Goal: Transaction & Acquisition: Obtain resource

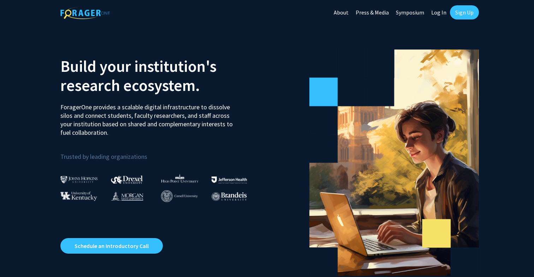
click at [458, 12] on link "Sign Up" at bounding box center [464, 12] width 29 height 14
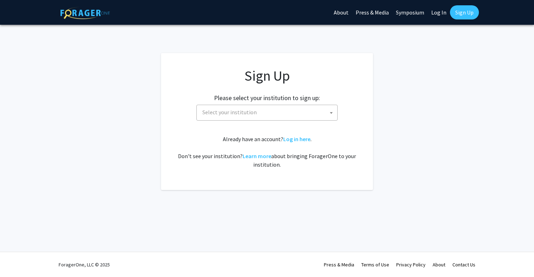
click at [260, 112] on span "Select your institution" at bounding box center [269, 112] width 138 height 14
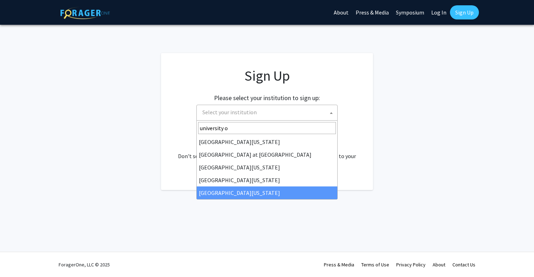
type input "university o"
select select "33"
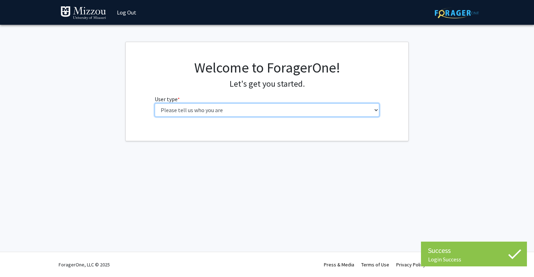
click at [236, 107] on select "Please tell us who you are Undergraduate Student Master's Student Doctoral Cand…" at bounding box center [267, 109] width 225 height 13
select select "1: undergrad"
click at [155, 103] on select "Please tell us who you are Undergraduate Student Master's Student Doctoral Cand…" at bounding box center [267, 109] width 225 height 13
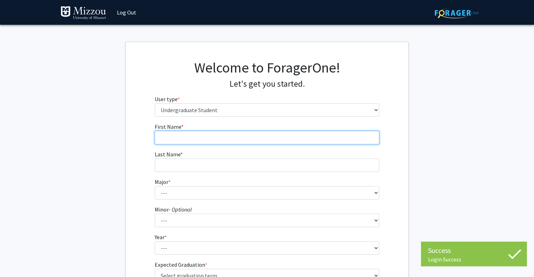
click at [211, 134] on input "First Name * required" at bounding box center [267, 137] width 225 height 13
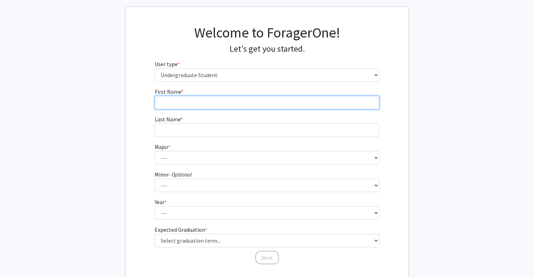
scroll to position [38, 0]
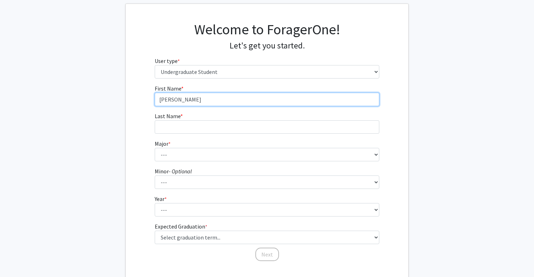
type input "[PERSON_NAME]"
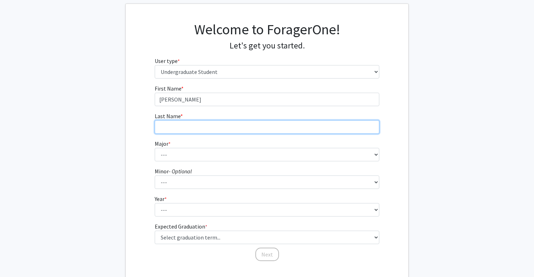
click at [180, 129] on input "Last Name * required" at bounding box center [267, 126] width 225 height 13
type input "[PERSON_NAME]"
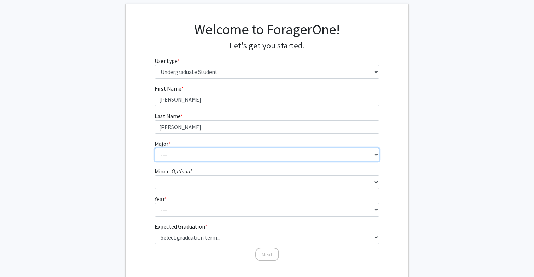
click at [180, 152] on select "--- Agribusiness Management Agricultural Education Agricultural Education: Comm…" at bounding box center [267, 154] width 225 height 13
select select "134: 2627"
click at [155, 148] on select "--- Agribusiness Management Agricultural Education Agricultural Education: Comm…" at bounding box center [267, 154] width 225 height 13
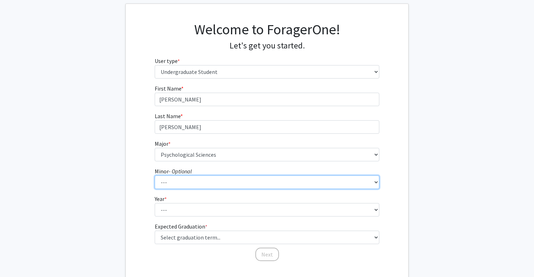
click at [184, 181] on select "--- Accountancy Aerospace Engineering Aerospace Studies Agribusiness Management…" at bounding box center [267, 181] width 225 height 13
select select "18: 1974"
click at [155, 175] on select "--- Accountancy Aerospace Engineering Aerospace Studies Agribusiness Management…" at bounding box center [267, 181] width 225 height 13
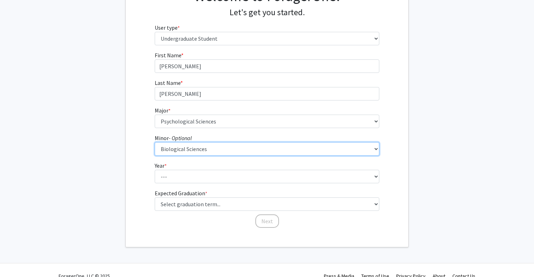
scroll to position [73, 0]
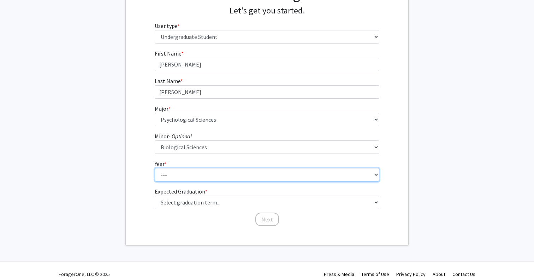
click at [174, 172] on select "--- First-year Sophomore Junior Senior Postbaccalaureate Certificate" at bounding box center [267, 174] width 225 height 13
select select "2: sophomore"
click at [155, 168] on select "--- First-year Sophomore Junior Senior Postbaccalaureate Certificate" at bounding box center [267, 174] width 225 height 13
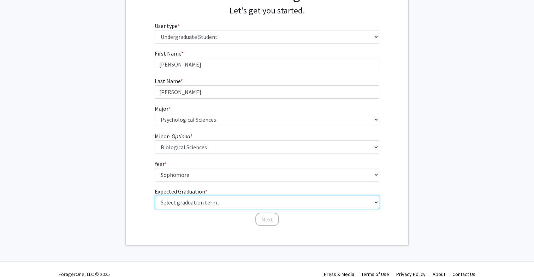
click at [190, 201] on select "Select graduation term... Spring 2025 Summer 2025 Fall 2025 Winter 2025 Spring …" at bounding box center [267, 201] width 225 height 13
select select "9: spring_2027"
click at [155, 195] on select "Select graduation term... Spring 2025 Summer 2025 Fall 2025 Winter 2025 Spring …" at bounding box center [267, 201] width 225 height 13
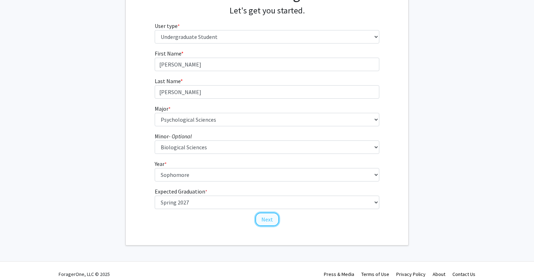
click at [262, 218] on button "Next" at bounding box center [268, 218] width 24 height 13
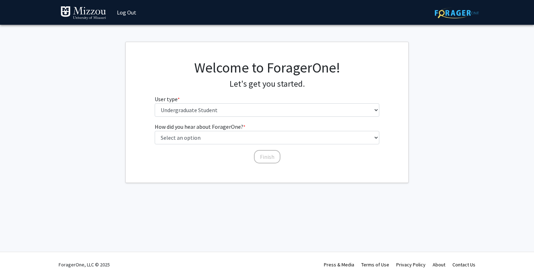
scroll to position [0, 0]
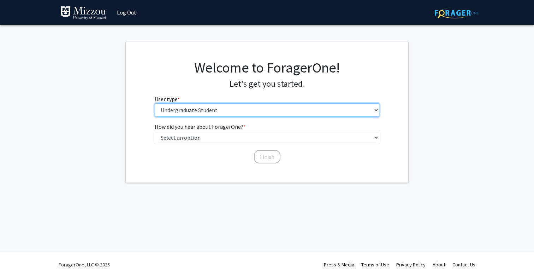
click at [213, 111] on select "Please tell us who you are Undergraduate Student Master's Student Doctoral Cand…" at bounding box center [267, 109] width 225 height 13
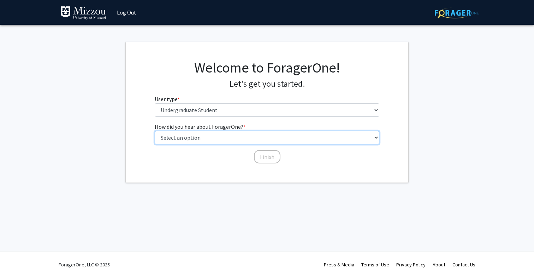
click at [197, 135] on select "Select an option Peer/student recommendation Faculty/staff recommendation Unive…" at bounding box center [267, 137] width 225 height 13
select select "2: faculty_recommendation"
click at [155, 131] on select "Select an option Peer/student recommendation Faculty/staff recommendation Unive…" at bounding box center [267, 137] width 225 height 13
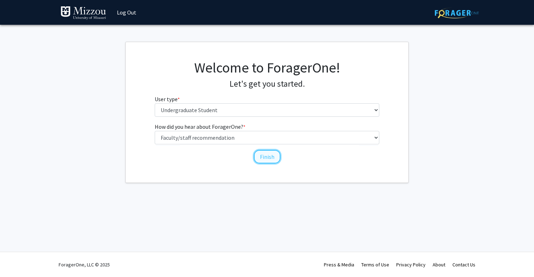
click at [263, 158] on button "Finish" at bounding box center [267, 156] width 27 height 13
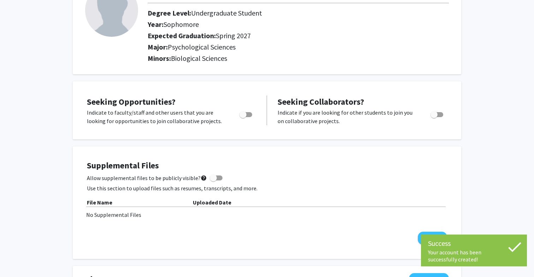
scroll to position [64, 0]
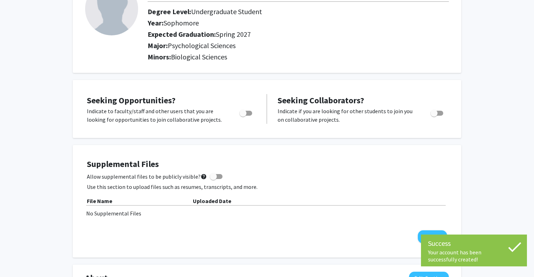
click at [244, 112] on span "Toggle" at bounding box center [243, 113] width 7 height 7
click at [243, 116] on input "Are you actively seeking opportunities?" at bounding box center [243, 116] width 0 height 0
checkbox input "true"
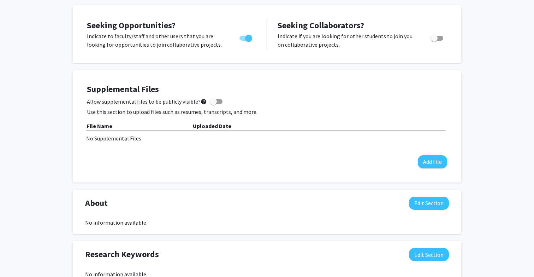
scroll to position [150, 0]
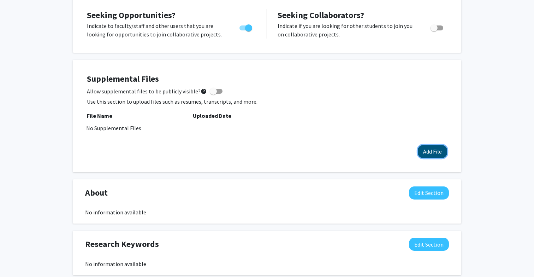
click at [428, 153] on button "Add File" at bounding box center [432, 151] width 29 height 13
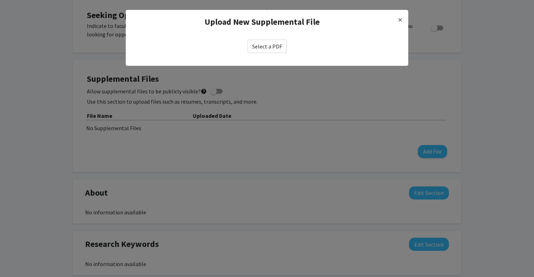
click at [276, 49] on label "Select a PDF" at bounding box center [267, 46] width 39 height 13
click at [0, 0] on input "Select a PDF" at bounding box center [0, 0] width 0 height 0
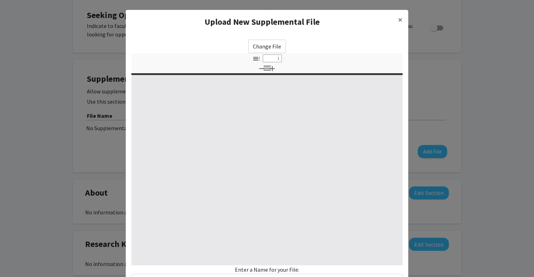
select select "custom"
type input "0"
select select "custom"
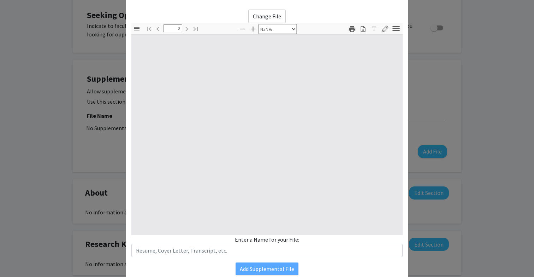
type input "1"
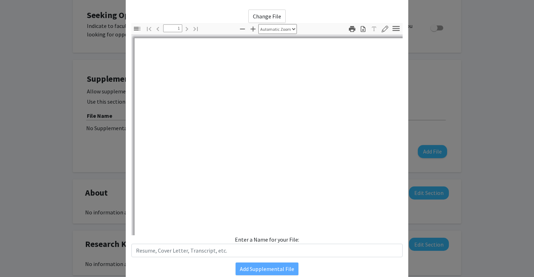
scroll to position [41, 0]
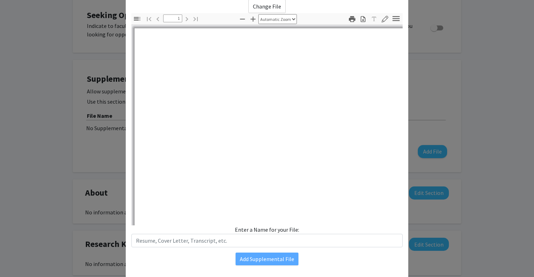
select select "auto"
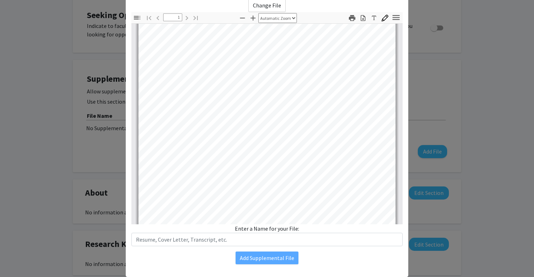
scroll to position [139, 0]
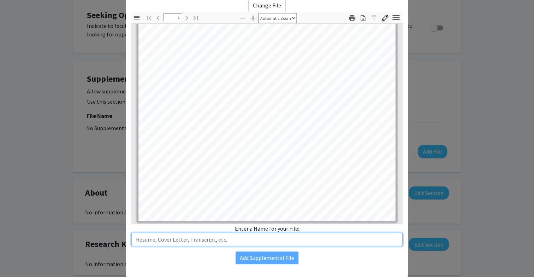
click at [263, 239] on input "text" at bounding box center [266, 239] width 271 height 13
type input "Resume"
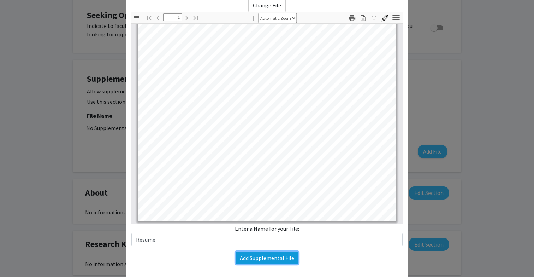
click at [269, 260] on button "Add Supplemental File" at bounding box center [267, 257] width 63 height 13
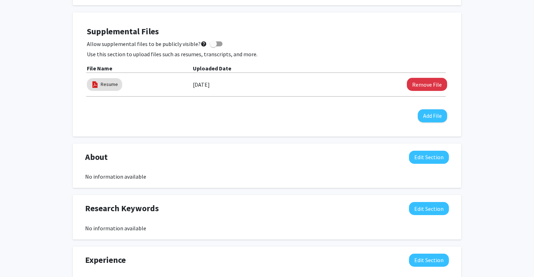
scroll to position [196, 0]
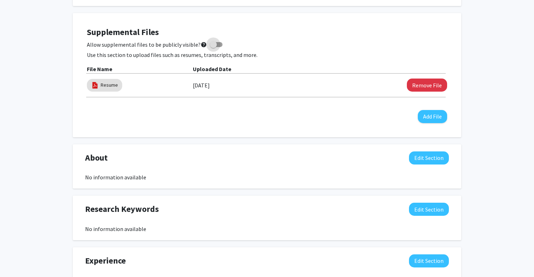
click at [210, 45] on span at bounding box center [213, 44] width 7 height 7
click at [213, 47] on input "Allow supplemental files to be publicly visible? help" at bounding box center [213, 47] width 0 height 0
checkbox input "true"
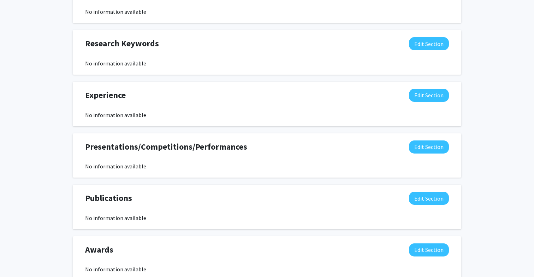
scroll to position [353, 0]
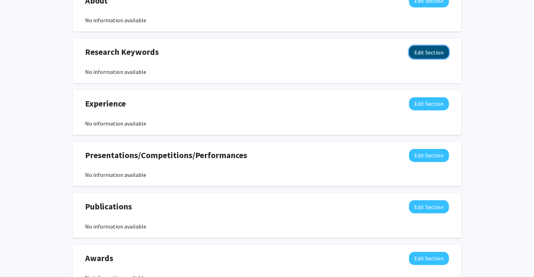
click at [425, 51] on button "Edit Section" at bounding box center [429, 52] width 40 height 13
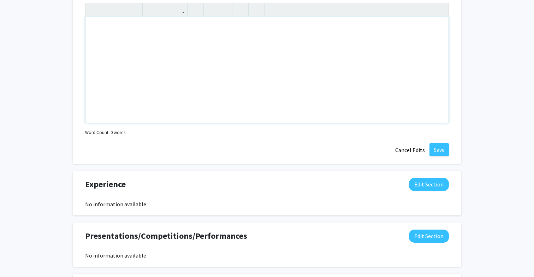
scroll to position [412, 0]
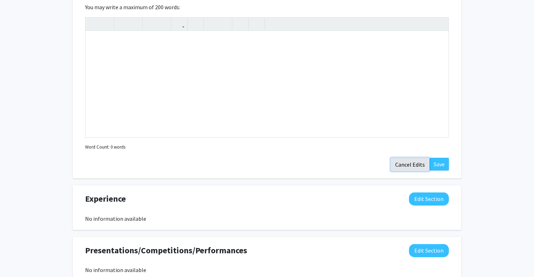
click at [401, 163] on button "Cancel Edits" at bounding box center [410, 164] width 39 height 13
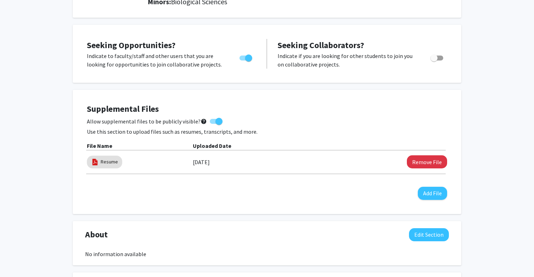
scroll to position [125, 0]
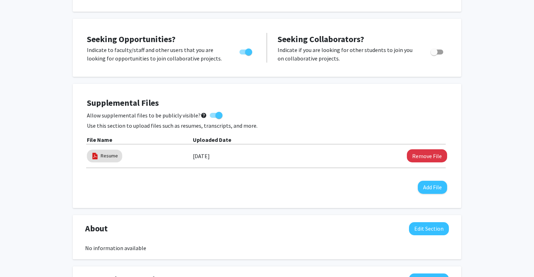
click at [472, 191] on div "[PERSON_NAME] Edit Section See Public View help Degree Level: Undergraduate Stu…" at bounding box center [267, 219] width 534 height 639
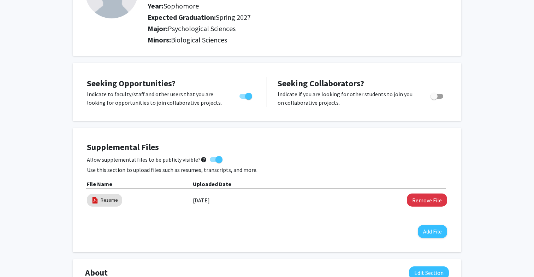
scroll to position [0, 0]
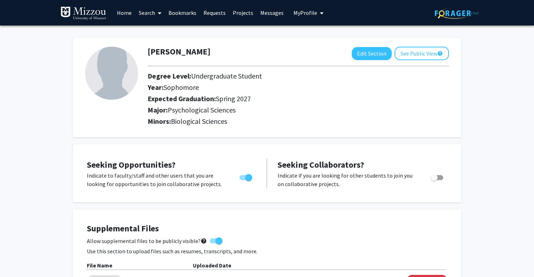
click at [239, 12] on link "Projects" at bounding box center [243, 12] width 28 height 25
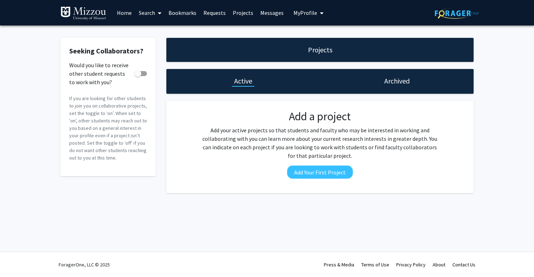
click at [388, 84] on h1 "Archived" at bounding box center [397, 81] width 25 height 10
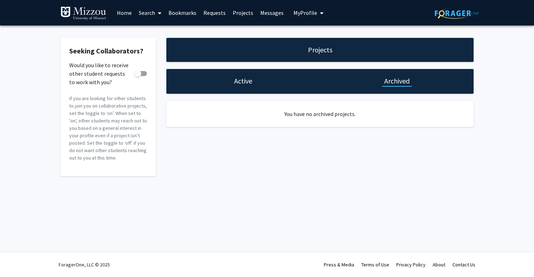
click at [150, 12] on link "Search" at bounding box center [150, 12] width 30 height 25
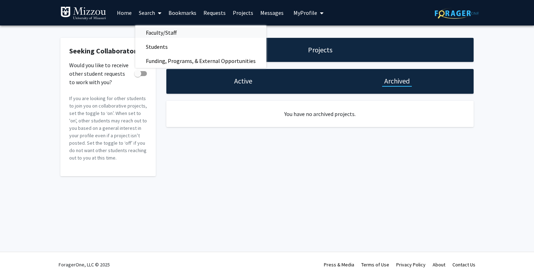
click at [161, 32] on span "Faculty/Staff" at bounding box center [161, 32] width 52 height 14
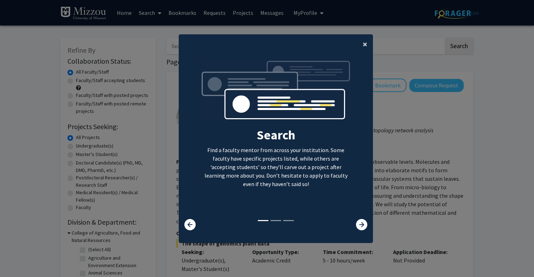
click at [363, 45] on span "×" at bounding box center [365, 44] width 5 height 11
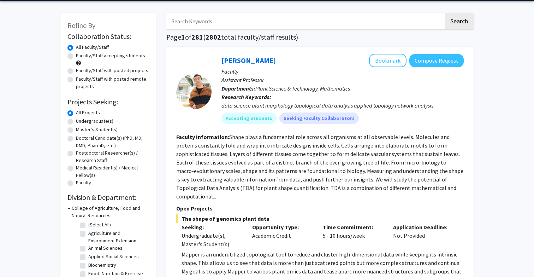
scroll to position [25, 0]
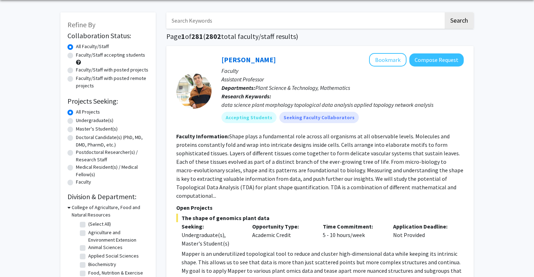
click at [113, 81] on label "Faculty/Staff with posted remote projects" at bounding box center [112, 82] width 73 height 15
click at [81, 79] on input "Faculty/Staff with posted remote projects" at bounding box center [78, 77] width 5 height 5
radio input "true"
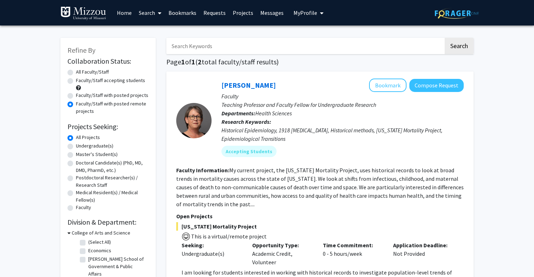
click at [93, 143] on label "Undergraduate(s)" at bounding box center [94, 145] width 37 height 7
click at [81, 143] on input "Undergraduate(s)" at bounding box center [78, 144] width 5 height 5
radio input "true"
click at [88, 67] on form "Collaboration Status: Collaboration Status All Faculty/Staff Collaboration Stat…" at bounding box center [108, 134] width 81 height 155
click at [86, 72] on label "All Faculty/Staff" at bounding box center [92, 71] width 33 height 7
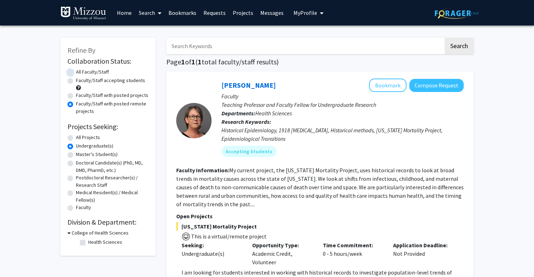
click at [81, 72] on input "All Faculty/Staff" at bounding box center [78, 70] width 5 height 5
radio input "true"
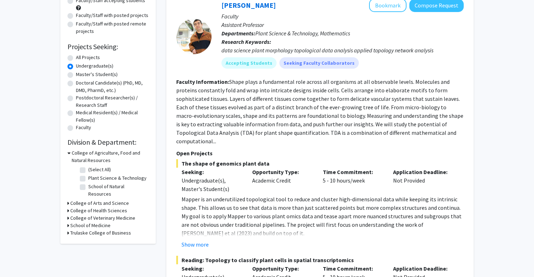
scroll to position [87, 0]
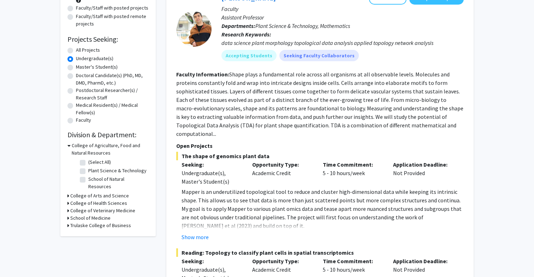
click at [84, 199] on h3 "College of Health Sciences" at bounding box center [98, 202] width 57 height 7
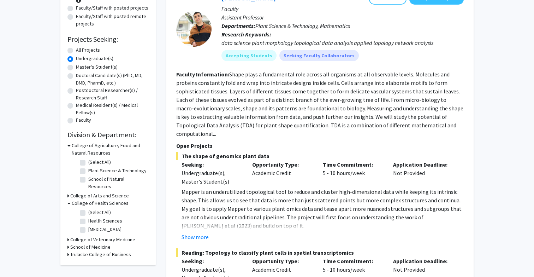
click at [95, 243] on h3 "School of Medicine" at bounding box center [90, 246] width 40 height 7
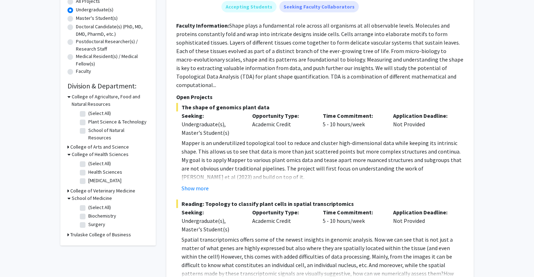
scroll to position [141, 0]
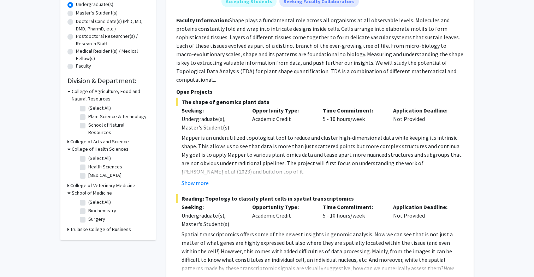
click at [88, 198] on label "(Select All)" at bounding box center [99, 201] width 23 height 7
click at [88, 198] on input "(Select All)" at bounding box center [90, 200] width 5 height 5
checkbox input "true"
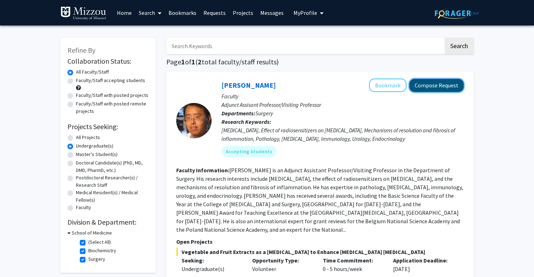
click at [435, 87] on button "Compose Request" at bounding box center [437, 85] width 54 height 13
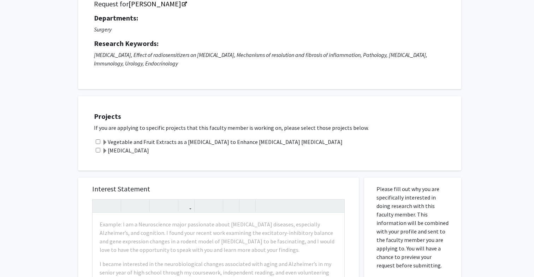
scroll to position [142, 0]
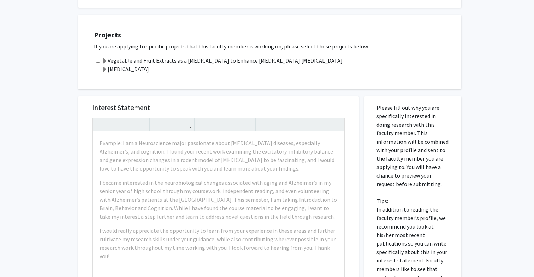
click at [98, 69] on input "checkbox" at bounding box center [98, 68] width 5 height 5
checkbox input "true"
click at [98, 63] on div "Vegetable and Fruit Extracts as a [MEDICAL_DATA] to Enhance [MEDICAL_DATA] [MED…" at bounding box center [274, 60] width 361 height 8
click at [98, 61] on input "checkbox" at bounding box center [98, 60] width 5 height 5
checkbox input "true"
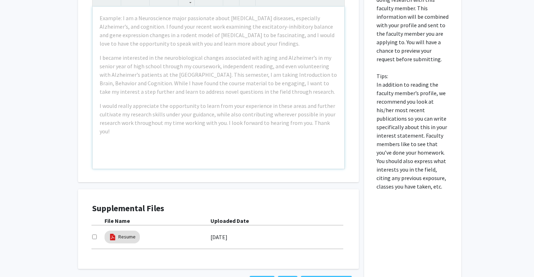
scroll to position [323, 0]
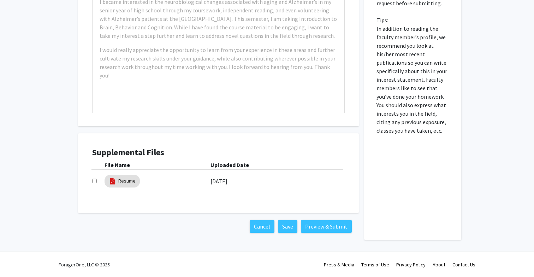
click at [95, 180] on input "checkbox" at bounding box center [94, 180] width 5 height 5
checkbox input "true"
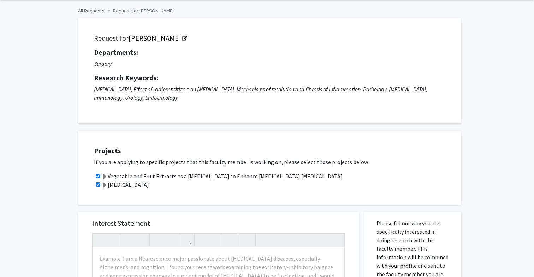
scroll to position [0, 0]
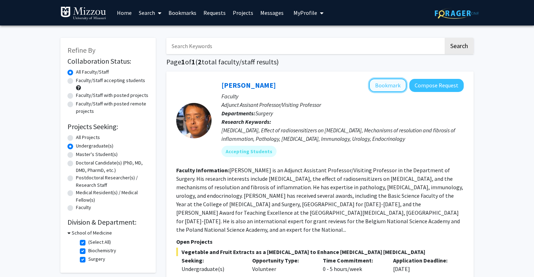
click at [389, 85] on button "Bookmark" at bounding box center [387, 84] width 37 height 13
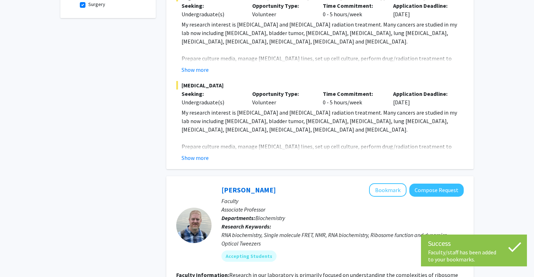
scroll to position [272, 0]
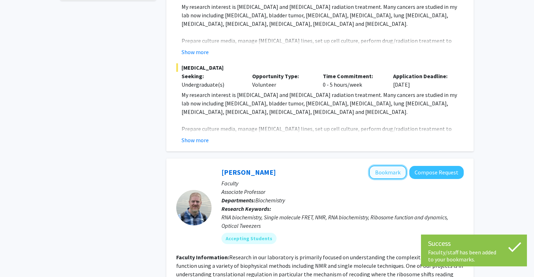
click at [379, 165] on button "Bookmark" at bounding box center [387, 171] width 37 height 13
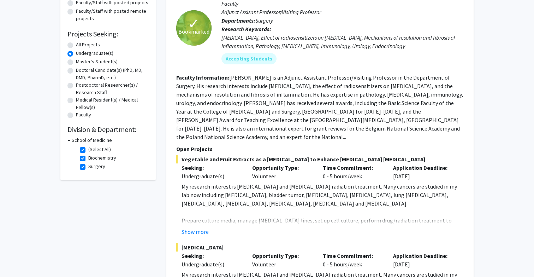
scroll to position [134, 0]
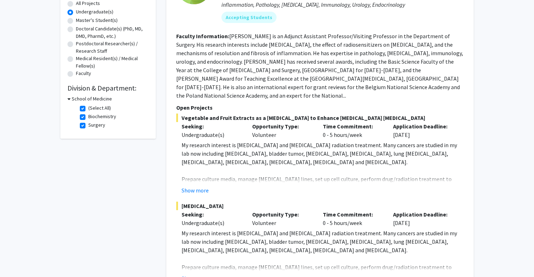
click at [88, 108] on label "(Select All)" at bounding box center [99, 107] width 23 height 7
click at [88, 108] on input "(Select All)" at bounding box center [90, 106] width 5 height 5
checkbox input "false"
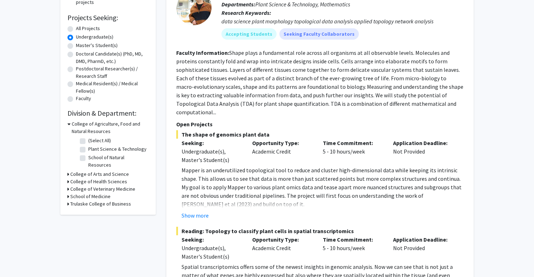
scroll to position [122, 0]
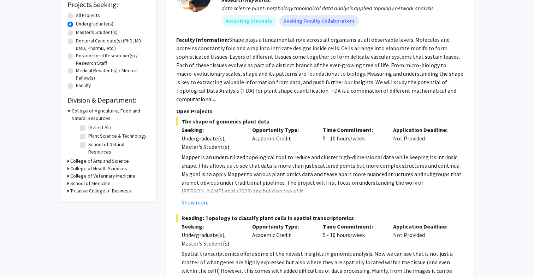
click at [78, 165] on h3 "College of Health Sciences" at bounding box center [98, 168] width 57 height 7
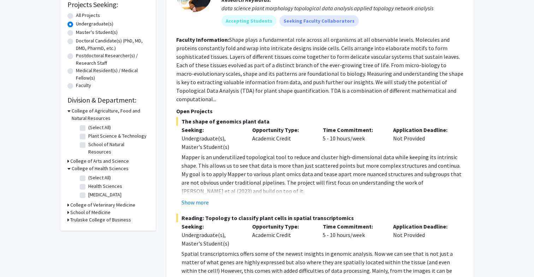
click at [88, 182] on label "Health Sciences" at bounding box center [105, 185] width 34 height 7
click at [88, 182] on input "Health Sciences" at bounding box center [90, 184] width 5 height 5
checkbox input "true"
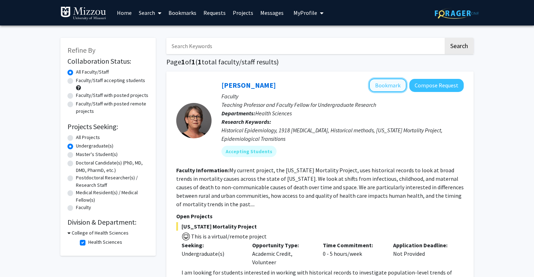
click at [390, 85] on button "Bookmark" at bounding box center [387, 84] width 37 height 13
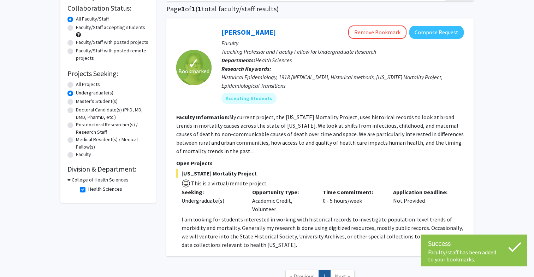
scroll to position [54, 0]
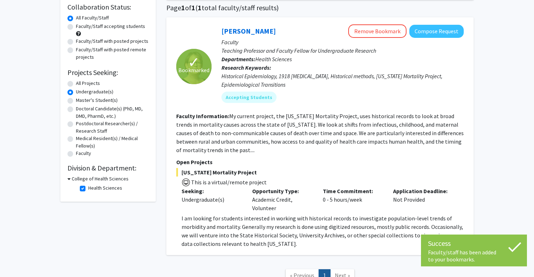
click at [88, 189] on label "Health Sciences" at bounding box center [105, 187] width 34 height 7
click at [88, 189] on input "Health Sciences" at bounding box center [90, 186] width 5 height 5
checkbox input "false"
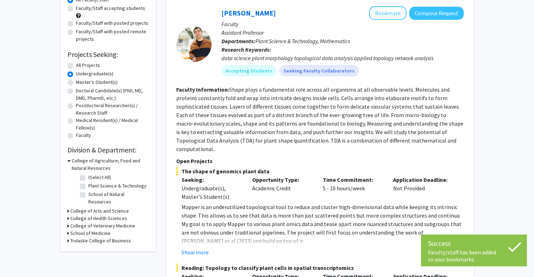
scroll to position [81, 0]
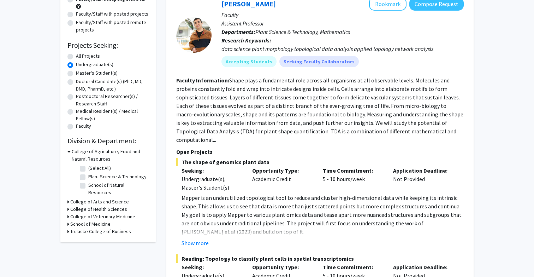
click at [95, 198] on h3 "College of Arts and Science" at bounding box center [99, 201] width 59 height 7
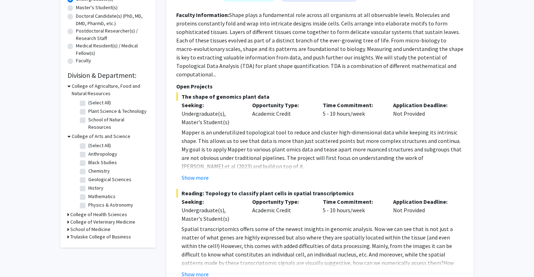
scroll to position [169, 0]
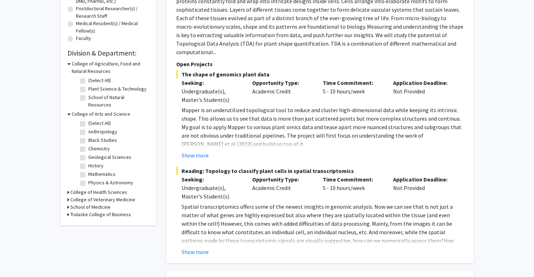
click at [88, 119] on label "(Select All)" at bounding box center [99, 122] width 23 height 7
click at [88, 119] on input "(Select All)" at bounding box center [90, 121] width 5 height 5
checkbox input "true"
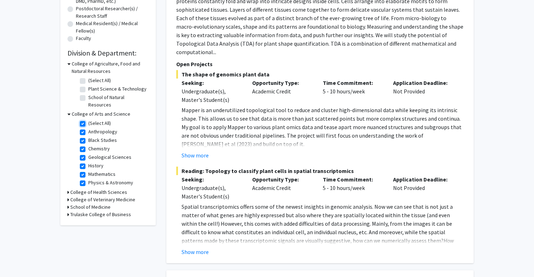
checkbox input "true"
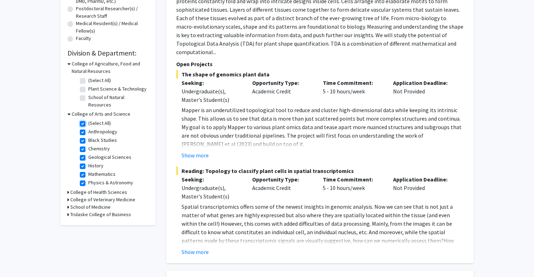
checkbox input "true"
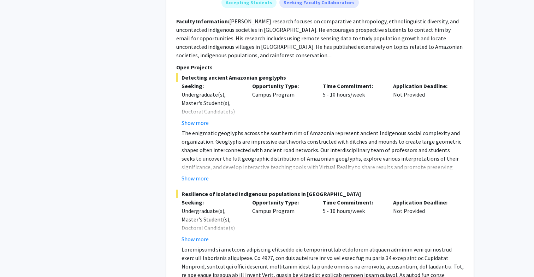
scroll to position [887, 0]
click at [198, 174] on button "Show more" at bounding box center [195, 178] width 27 height 8
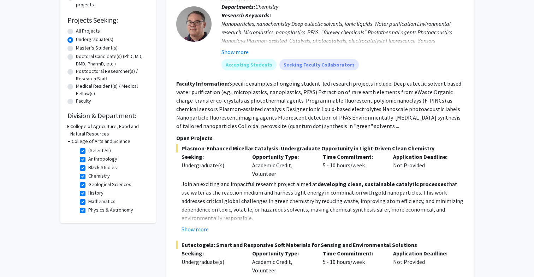
scroll to position [143, 0]
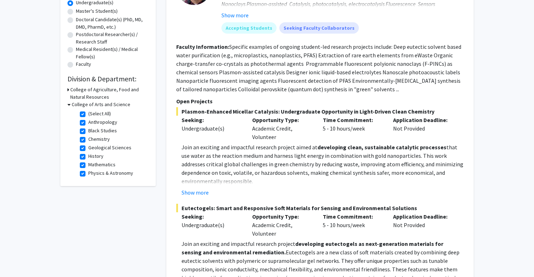
click at [88, 147] on label "Geological Sciences" at bounding box center [109, 147] width 43 height 7
click at [88, 147] on input "Geological Sciences" at bounding box center [90, 146] width 5 height 5
checkbox input "false"
checkbox input "true"
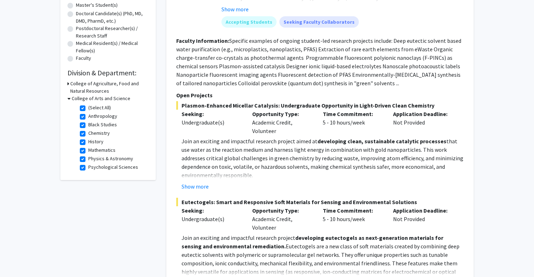
scroll to position [158, 0]
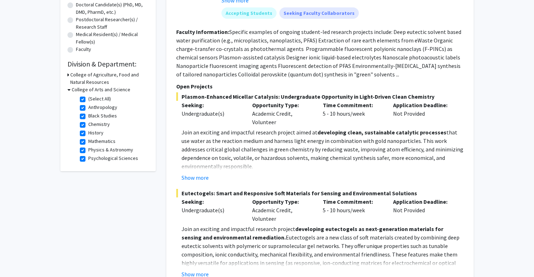
click at [88, 97] on label "(Select All)" at bounding box center [99, 98] width 23 height 7
click at [88, 97] on input "(Select All)" at bounding box center [90, 97] width 5 height 5
checkbox input "false"
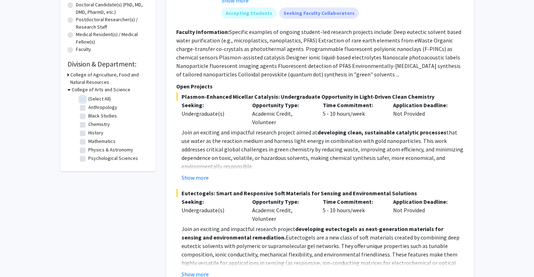
checkbox input "false"
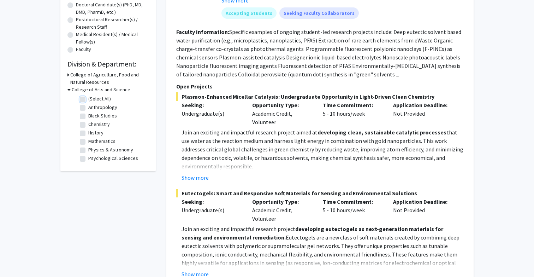
checkbox input "false"
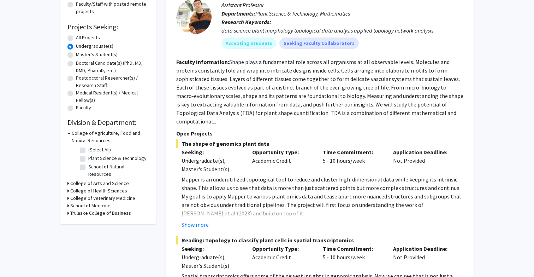
scroll to position [106, 0]
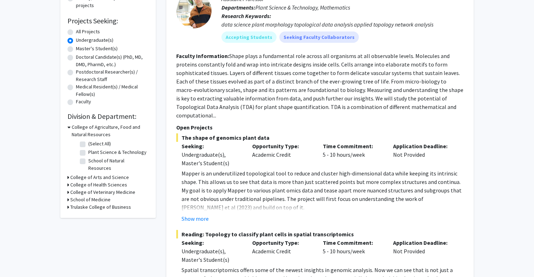
click at [83, 174] on h3 "College of Arts and Science" at bounding box center [99, 177] width 59 height 7
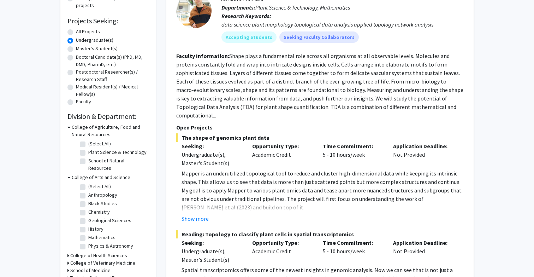
click at [88, 208] on label "Chemistry" at bounding box center [99, 211] width 22 height 7
click at [88, 208] on input "Chemistry" at bounding box center [90, 210] width 5 height 5
checkbox input "true"
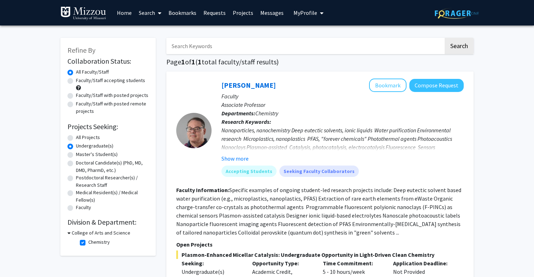
click at [76, 192] on label "Medical Resident(s) / Medical Fellow(s)" at bounding box center [112, 196] width 73 height 15
click at [76, 192] on input "Medical Resident(s) / Medical Fellow(s)" at bounding box center [78, 191] width 5 height 5
radio input "true"
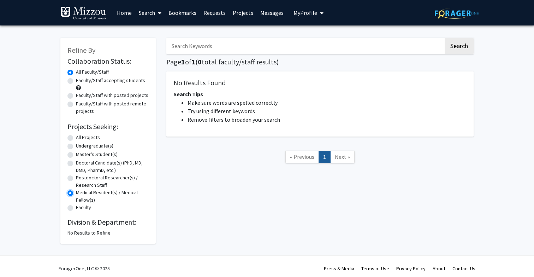
scroll to position [4, 0]
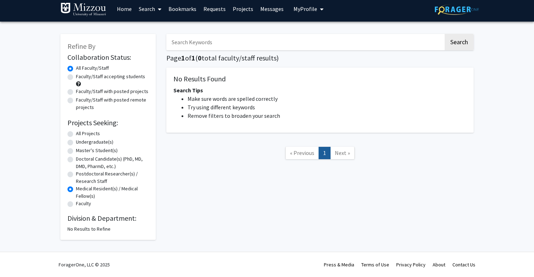
click at [76, 140] on label "Undergraduate(s)" at bounding box center [94, 141] width 37 height 7
click at [76, 140] on input "Undergraduate(s)" at bounding box center [78, 140] width 5 height 5
radio input "true"
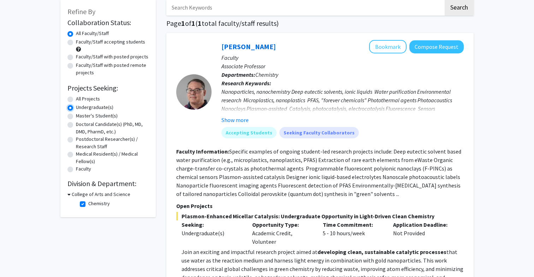
scroll to position [75, 0]
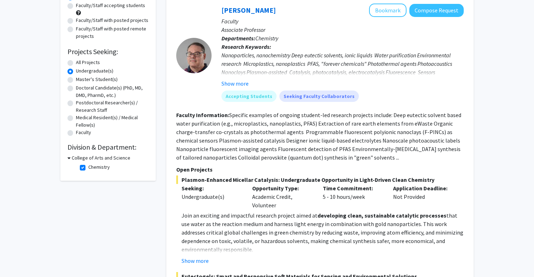
click at [88, 168] on label "Chemistry" at bounding box center [99, 166] width 22 height 7
click at [88, 168] on input "Chemistry" at bounding box center [90, 165] width 5 height 5
checkbox input "false"
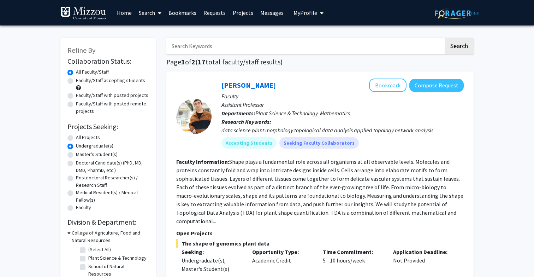
click at [76, 192] on label "Medical Resident(s) / Medical Fellow(s)" at bounding box center [112, 196] width 73 height 15
click at [76, 192] on input "Medical Resident(s) / Medical Fellow(s)" at bounding box center [78, 191] width 5 height 5
radio input "true"
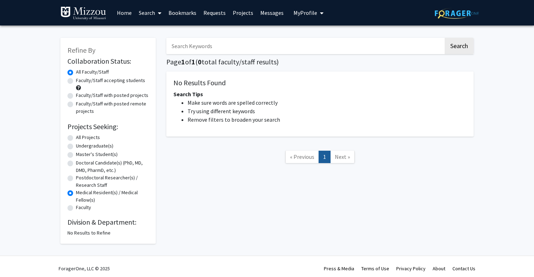
click at [76, 145] on label "Undergraduate(s)" at bounding box center [94, 145] width 37 height 7
click at [76, 145] on input "Undergraduate(s)" at bounding box center [78, 144] width 5 height 5
radio input "true"
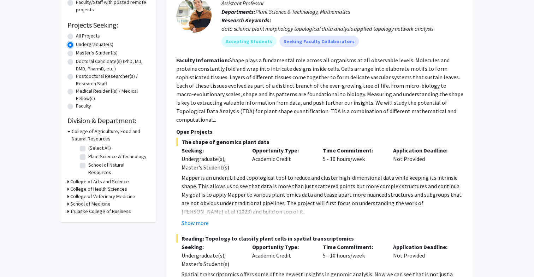
scroll to position [174, 0]
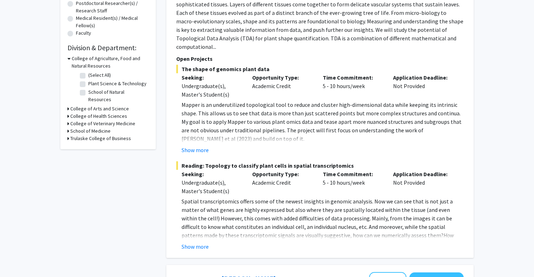
click at [86, 120] on h3 "College of Veterinary Medicine" at bounding box center [102, 123] width 65 height 7
click at [91, 153] on h3 "School of Medicine" at bounding box center [90, 156] width 40 height 7
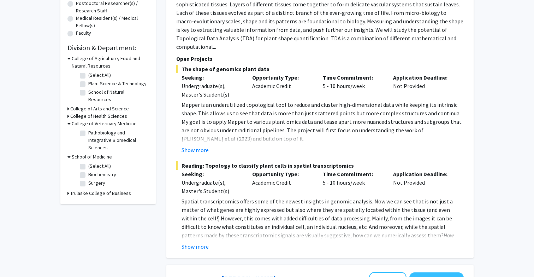
click at [88, 129] on label "Pathobiology and Integrative Biomedical Sciences" at bounding box center [117, 140] width 59 height 22
click at [88, 129] on input "Pathobiology and Integrative Biomedical Sciences" at bounding box center [90, 131] width 5 height 5
checkbox input "true"
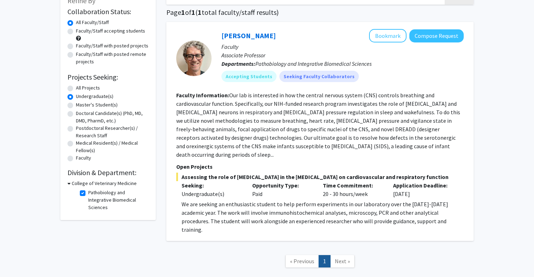
scroll to position [75, 0]
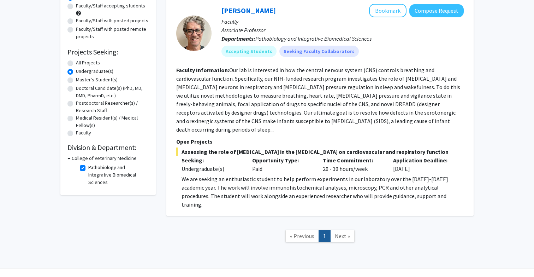
click at [88, 167] on label "Pathobiology and Integrative Biomedical Sciences" at bounding box center [117, 175] width 59 height 22
click at [88, 167] on input "Pathobiology and Integrative Biomedical Sciences" at bounding box center [90, 166] width 5 height 5
checkbox input "false"
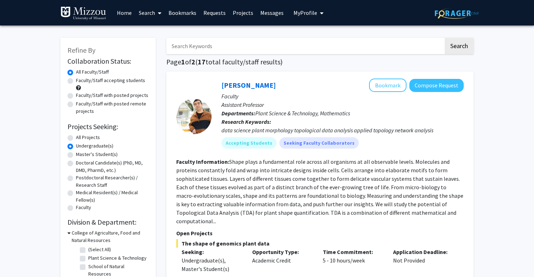
click at [88, 258] on label "Plant Science & Technology" at bounding box center [117, 257] width 58 height 7
click at [88, 258] on input "Plant Science & Technology" at bounding box center [90, 256] width 5 height 5
checkbox input "true"
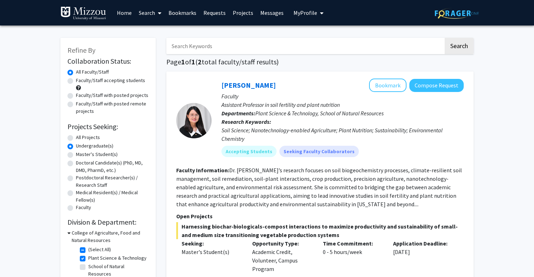
click at [180, 12] on link "Bookmarks" at bounding box center [182, 12] width 35 height 25
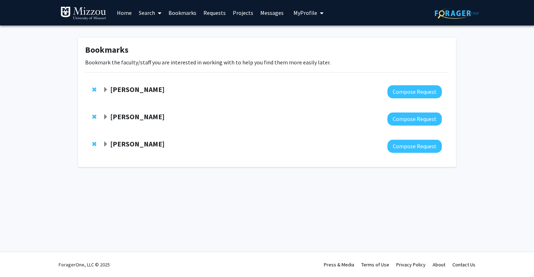
click at [106, 118] on span "Expand Peter Cornish Bookmark" at bounding box center [106, 117] width 6 height 6
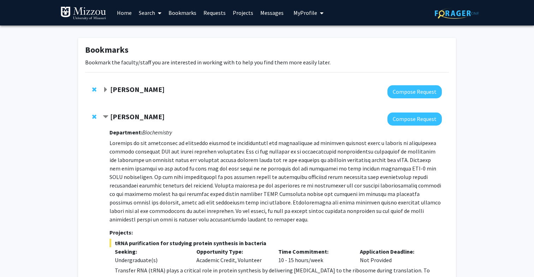
click at [116, 93] on strong "[PERSON_NAME]" at bounding box center [137, 89] width 54 height 9
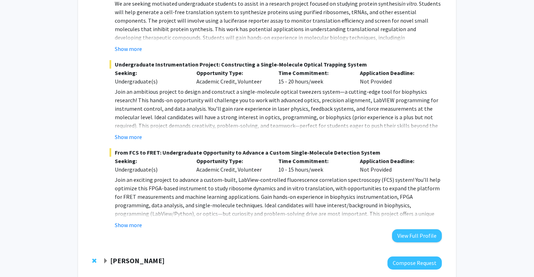
scroll to position [629, 0]
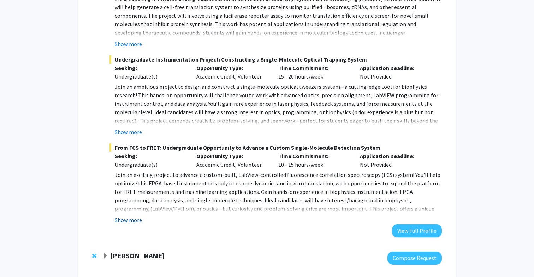
click at [132, 218] on button "Show more" at bounding box center [128, 220] width 27 height 8
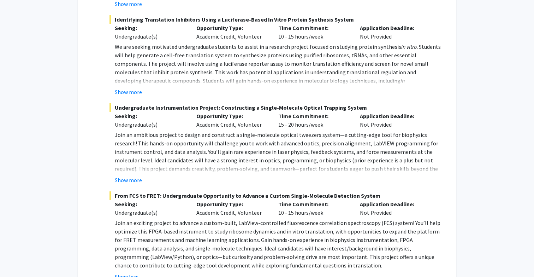
scroll to position [582, 0]
click at [136, 179] on button "Show more" at bounding box center [128, 179] width 27 height 8
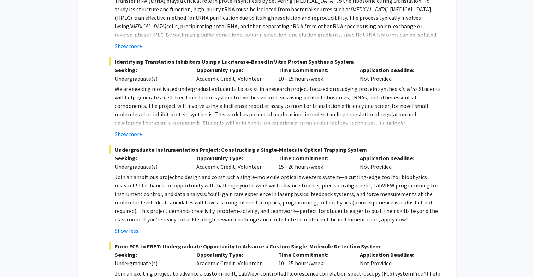
scroll to position [529, 0]
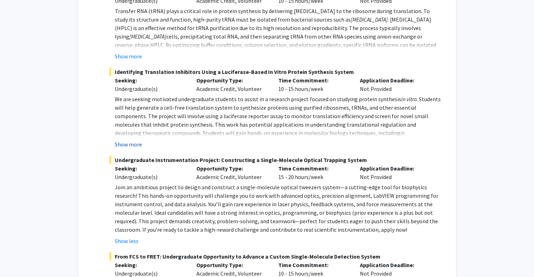
click at [136, 143] on button "Show more" at bounding box center [128, 144] width 27 height 8
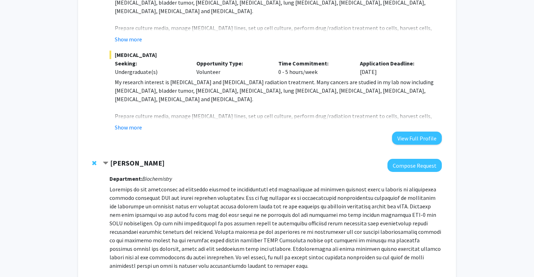
scroll to position [256, 0]
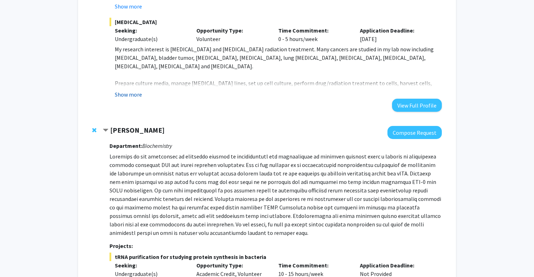
click at [131, 94] on button "Show more" at bounding box center [128, 94] width 27 height 8
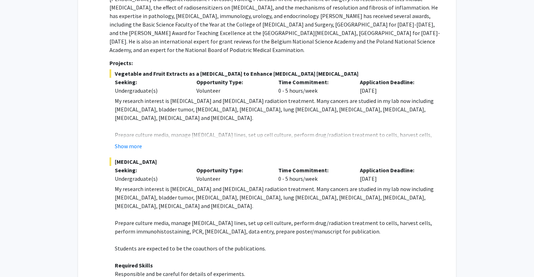
scroll to position [69, 0]
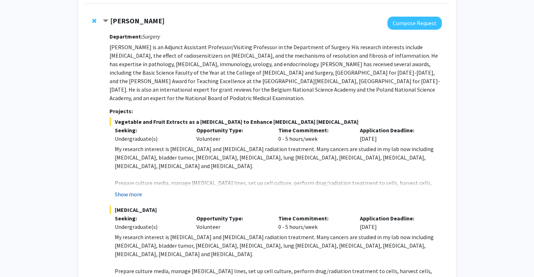
click at [134, 193] on button "Show more" at bounding box center [128, 194] width 27 height 8
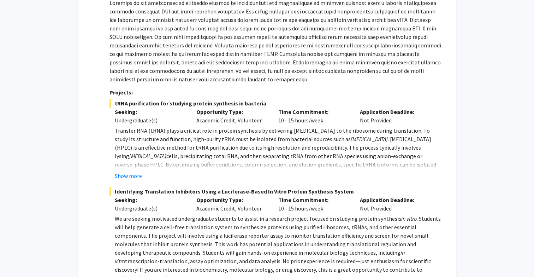
scroll to position [800, 0]
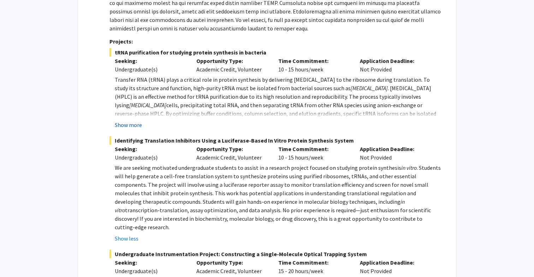
click at [129, 127] on button "Show more" at bounding box center [128, 125] width 27 height 8
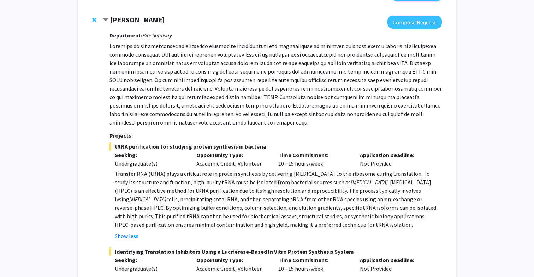
scroll to position [707, 0]
click at [130, 233] on button "Show less" at bounding box center [127, 235] width 24 height 8
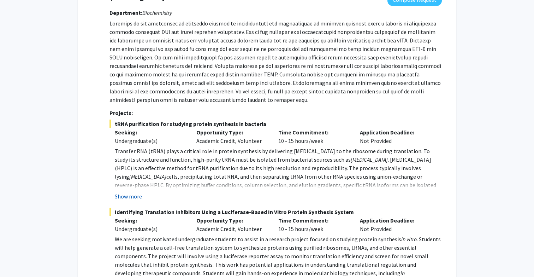
scroll to position [729, 0]
click at [129, 196] on button "Show more" at bounding box center [128, 195] width 27 height 8
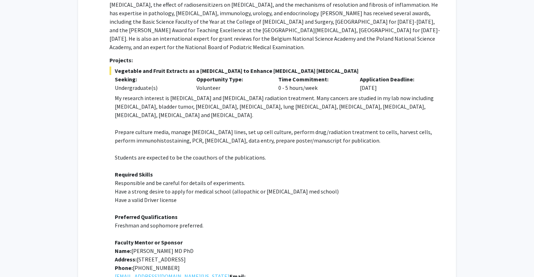
scroll to position [83, 0]
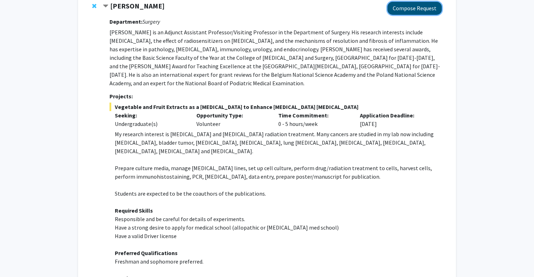
click at [401, 10] on button "Compose Request" at bounding box center [415, 8] width 54 height 13
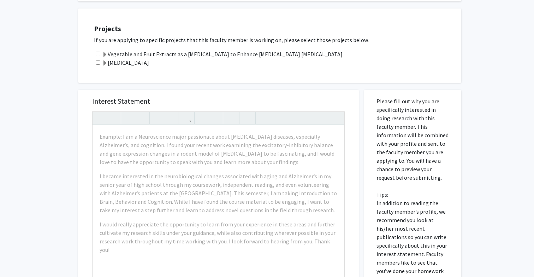
scroll to position [157, 0]
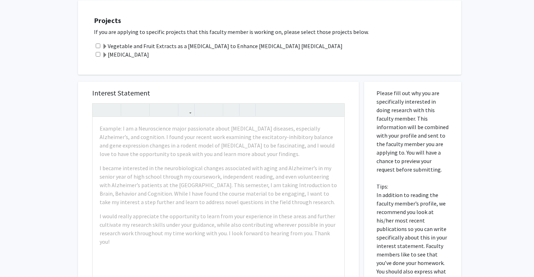
click at [97, 47] on input "checkbox" at bounding box center [98, 45] width 5 height 5
checkbox input "true"
click at [98, 55] on input "checkbox" at bounding box center [98, 54] width 5 height 5
checkbox input "true"
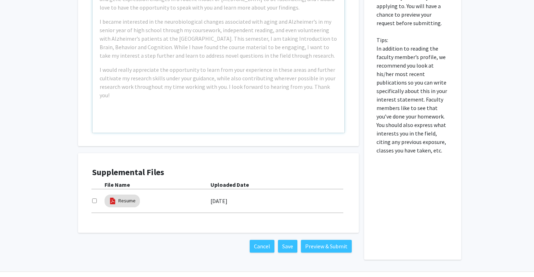
scroll to position [323, 0]
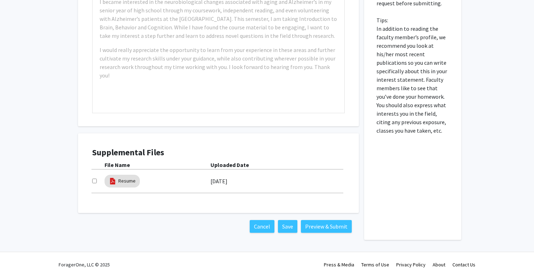
click at [96, 180] on input "checkbox" at bounding box center [94, 180] width 5 height 5
checkbox input "true"
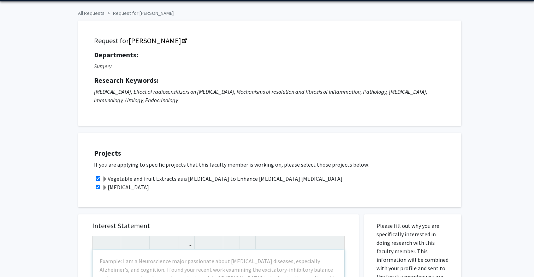
scroll to position [0, 0]
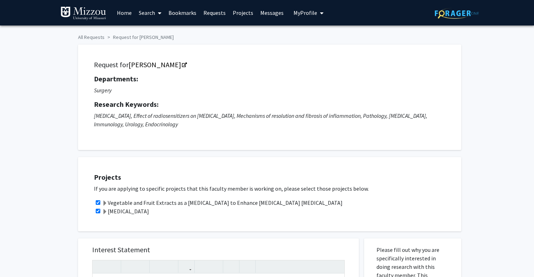
click at [181, 12] on link "Bookmarks" at bounding box center [182, 12] width 35 height 25
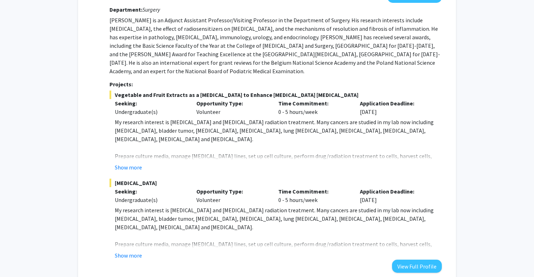
scroll to position [165, 0]
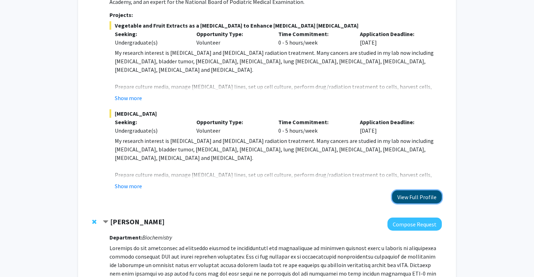
click at [424, 201] on button "View Full Profile" at bounding box center [417, 196] width 50 height 13
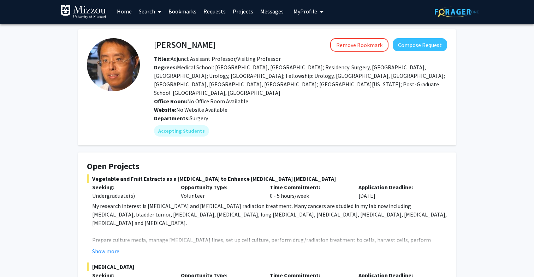
scroll to position [2, 0]
